Goal: Transaction & Acquisition: Purchase product/service

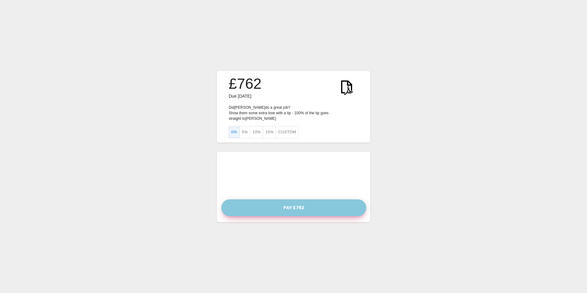
click at [293, 206] on button "Pay £762" at bounding box center [293, 207] width 145 height 17
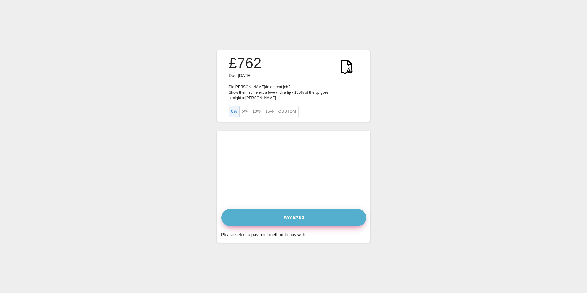
click at [292, 207] on div "Pay £762 Please select a payment method to pay with." at bounding box center [293, 187] width 153 height 112
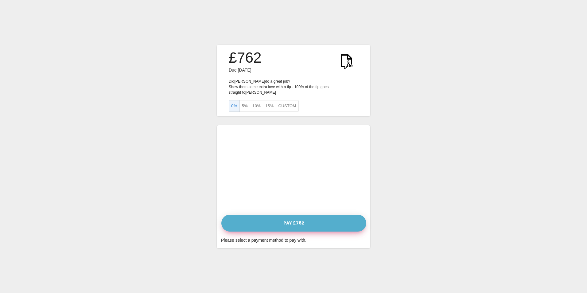
click at [289, 223] on button "Pay £762" at bounding box center [293, 222] width 145 height 17
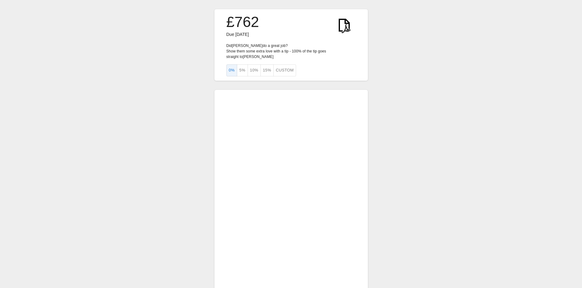
scroll to position [31, 0]
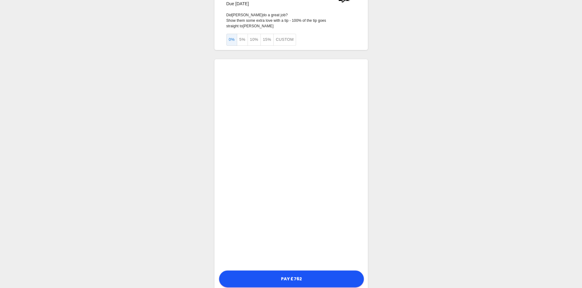
click at [387, 248] on div "£762 Due [DATE] Did [PERSON_NAME] a great job? Show them some extra love with a…" at bounding box center [291, 135] width 582 height 333
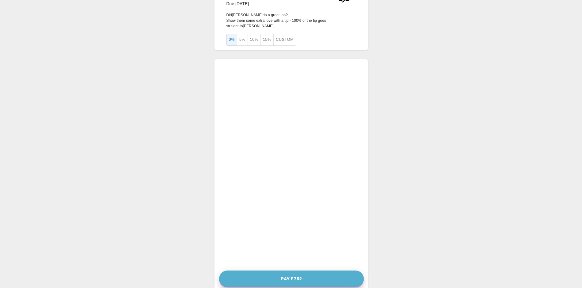
click at [298, 277] on button "Pay £762" at bounding box center [291, 279] width 145 height 17
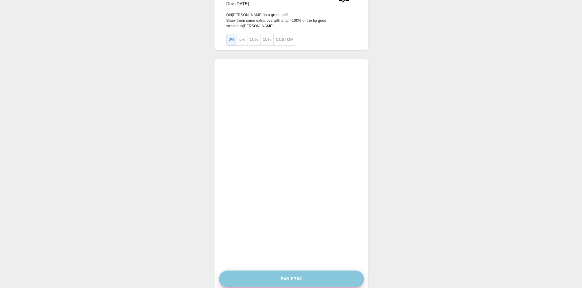
click at [289, 278] on button "Pay £762" at bounding box center [291, 279] width 145 height 17
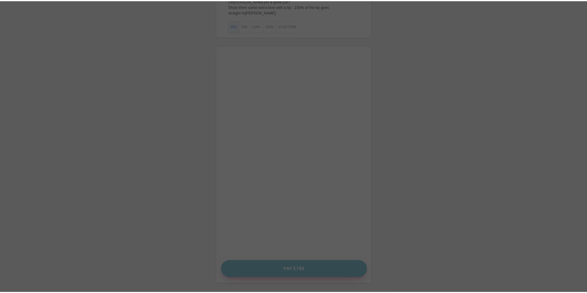
scroll to position [40, 0]
